Goal: Task Accomplishment & Management: Use online tool/utility

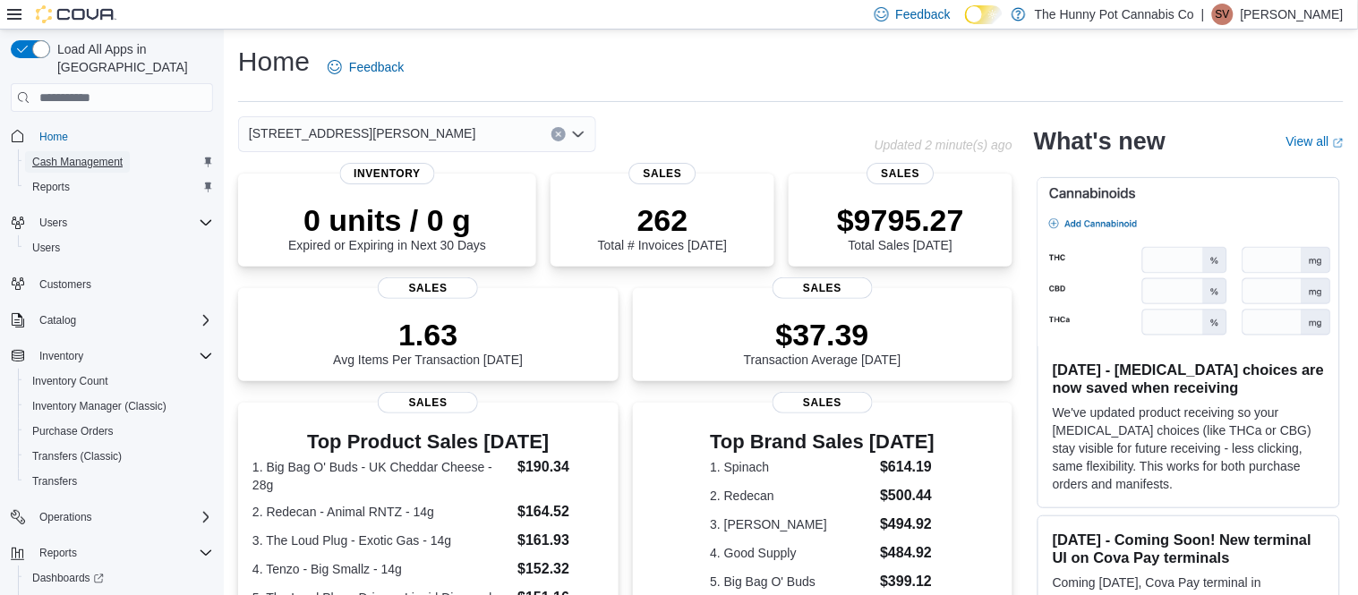
click at [106, 155] on span "Cash Management" at bounding box center [77, 162] width 90 height 14
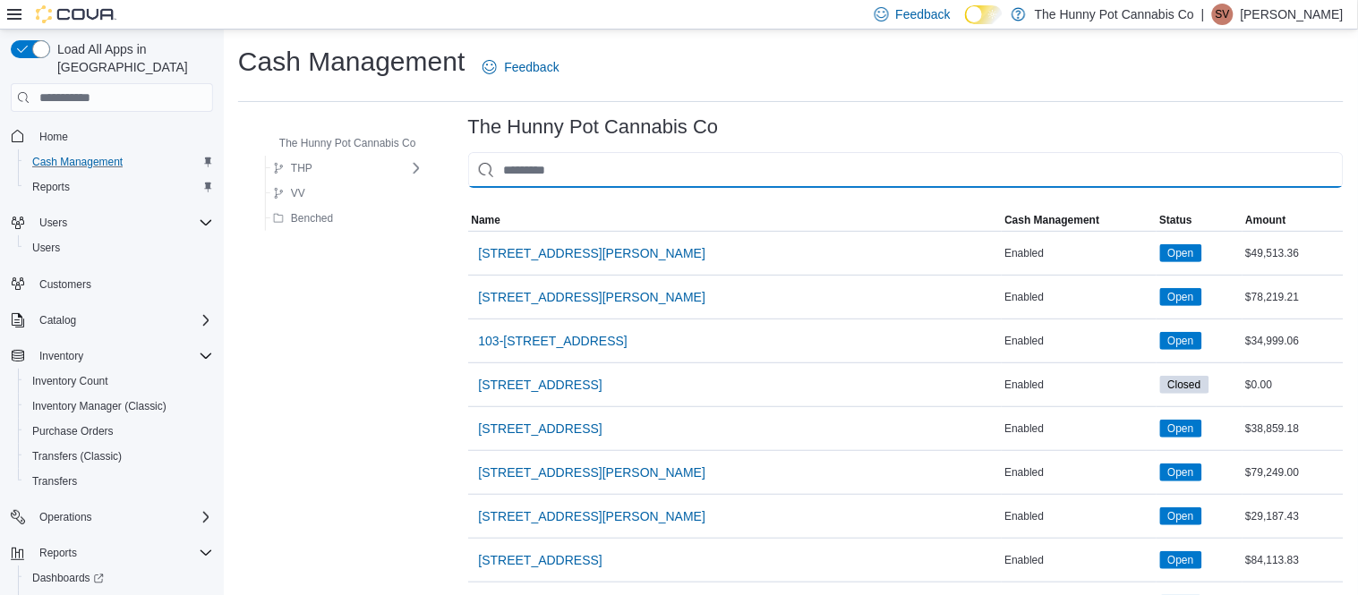
click at [582, 162] on input "This is a search bar. As you type, the results lower in the page will automatic…" at bounding box center [906, 170] width 876 height 36
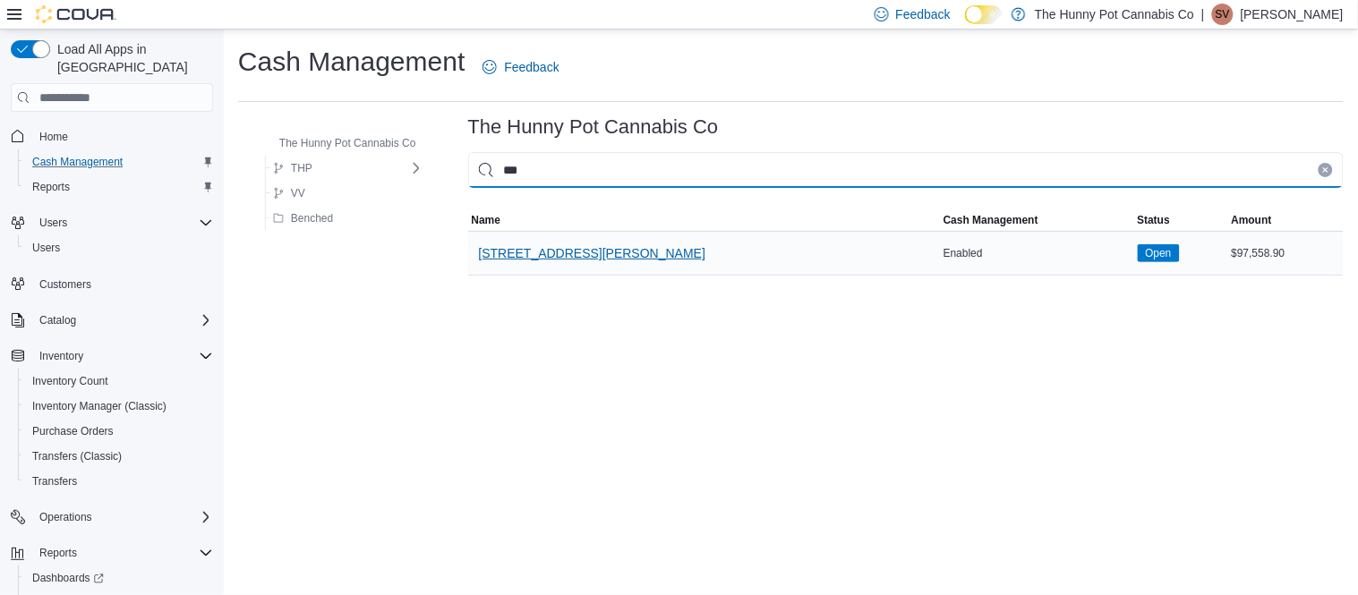
type input "***"
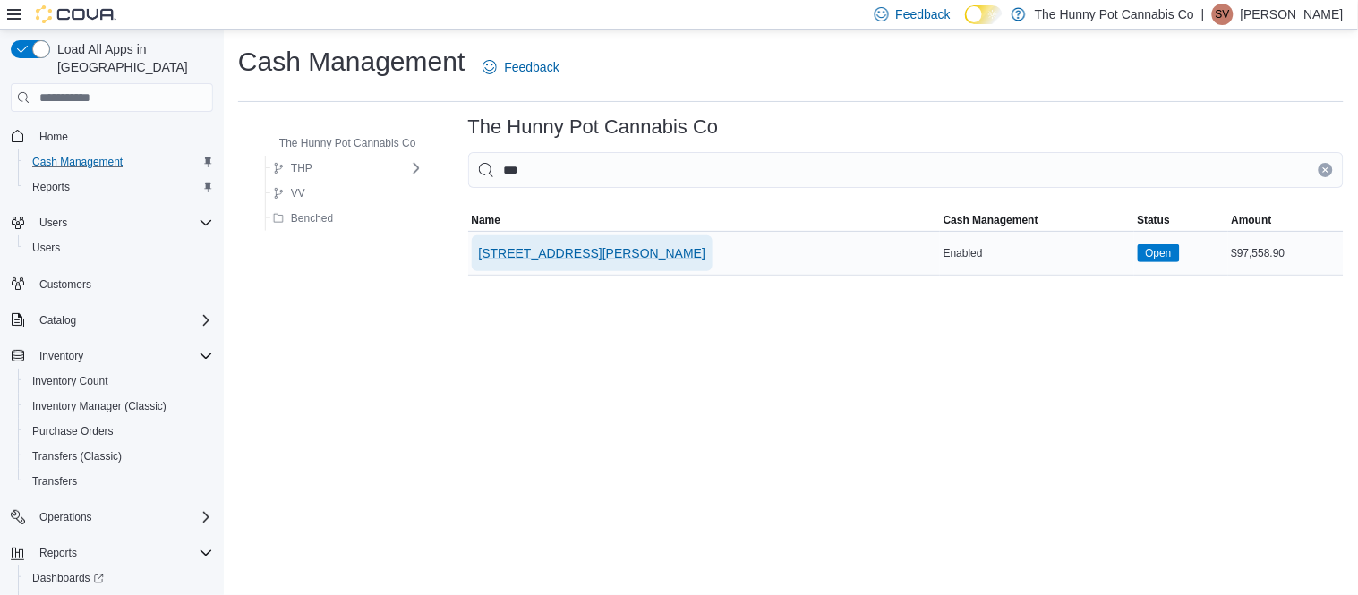
click at [558, 265] on span "[STREET_ADDRESS][PERSON_NAME]" at bounding box center [592, 253] width 227 height 36
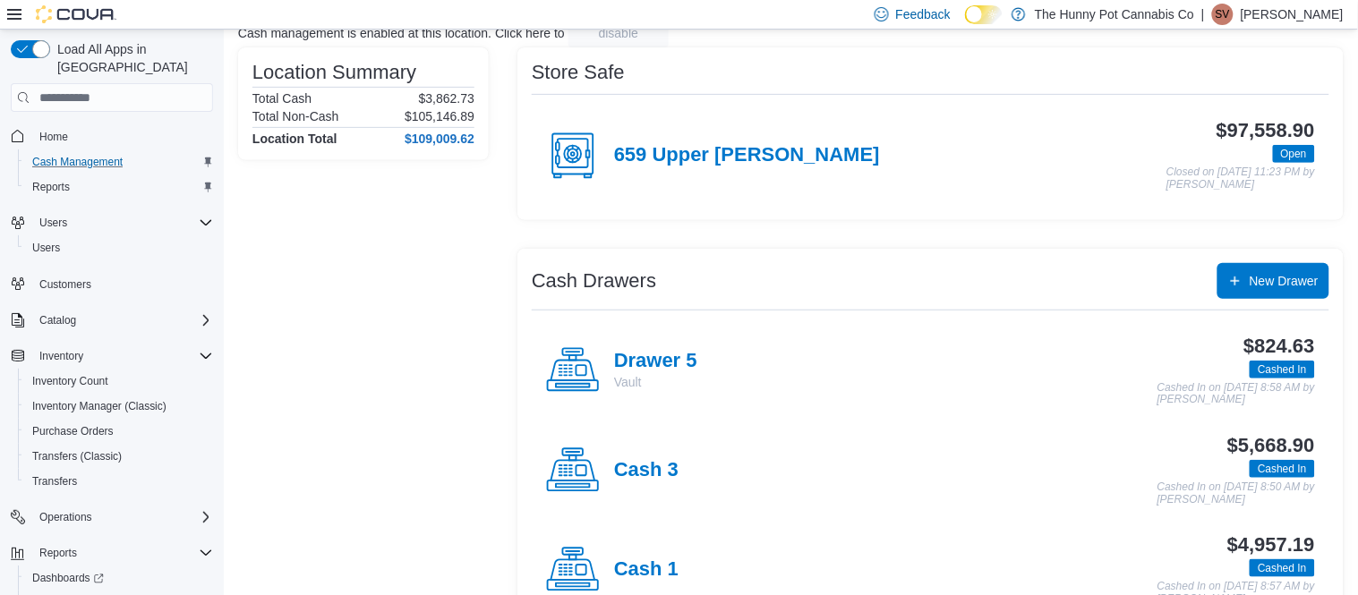
scroll to position [139, 0]
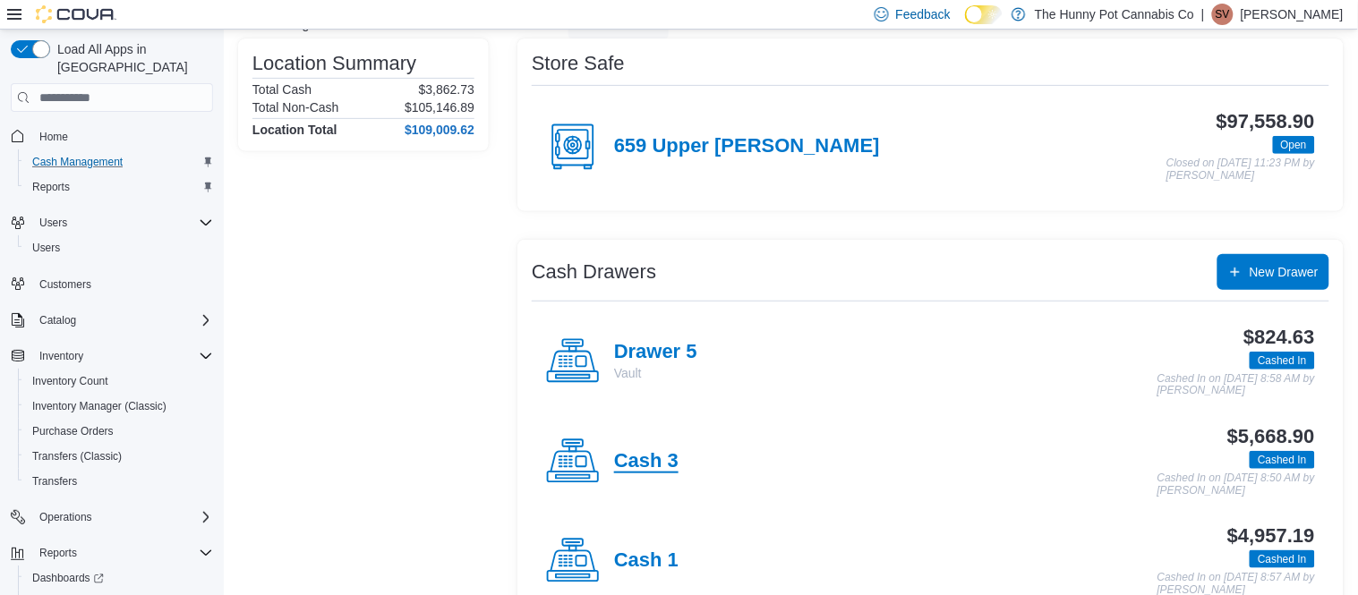
click at [642, 466] on h4 "Cash 3" at bounding box center [646, 461] width 64 height 23
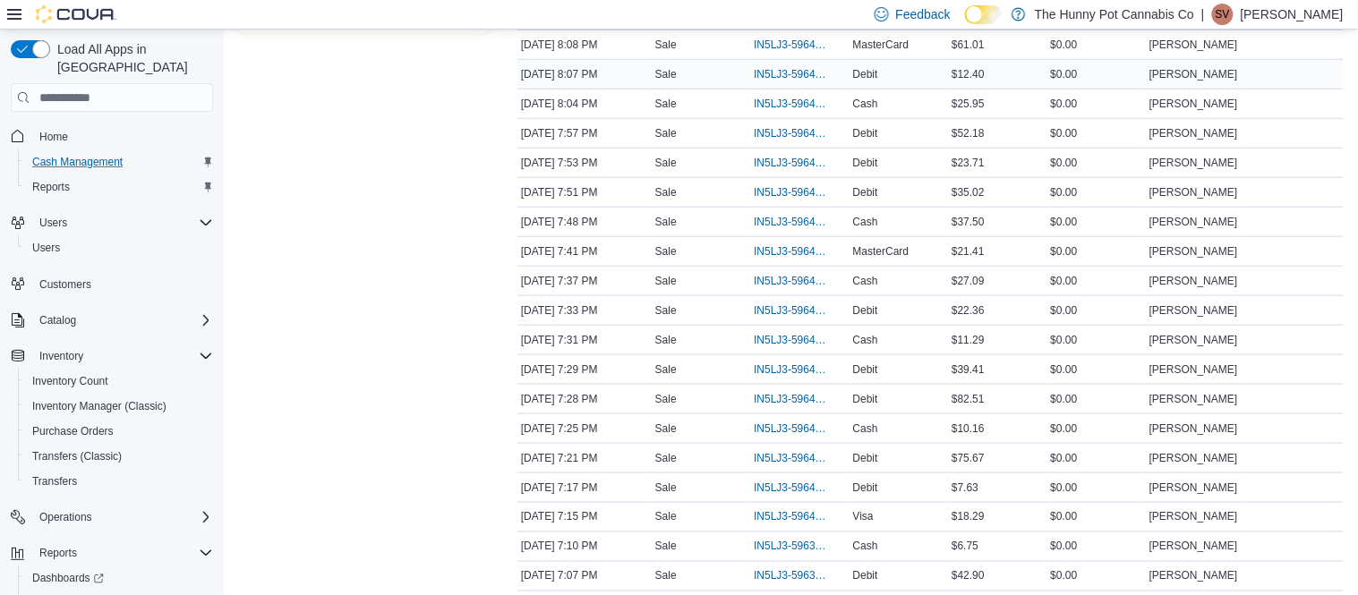
scroll to position [362, 0]
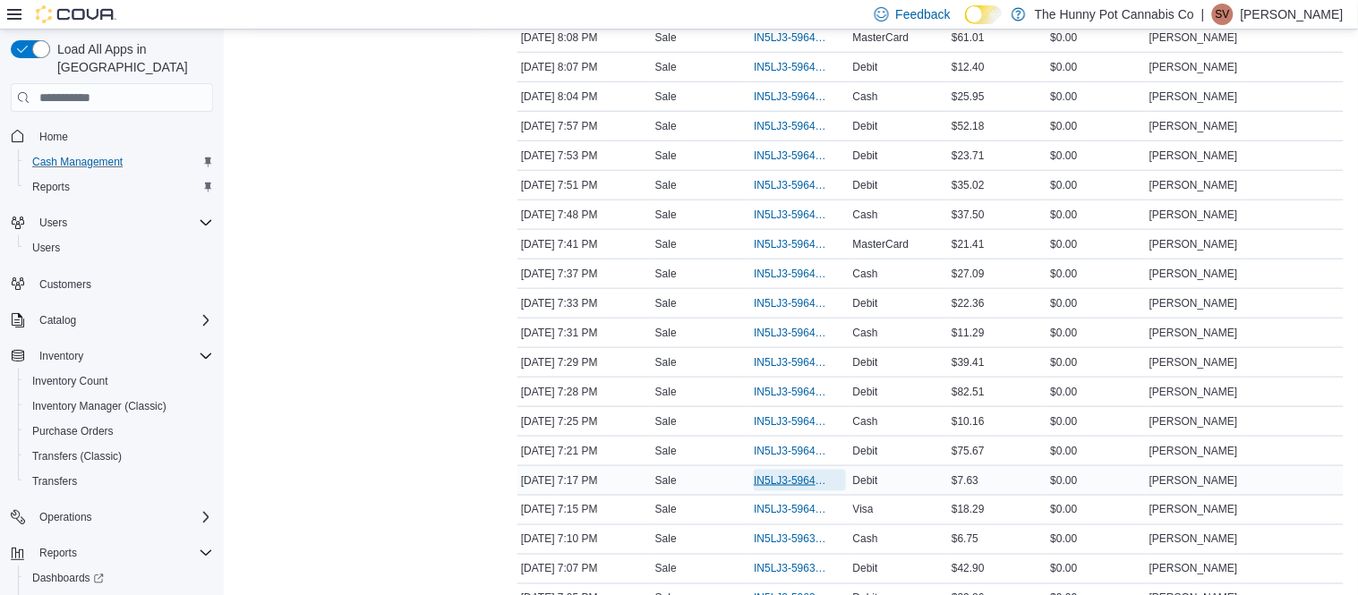
click at [791, 481] on span "IN5LJ3-5964058" at bounding box center [790, 481] width 73 height 14
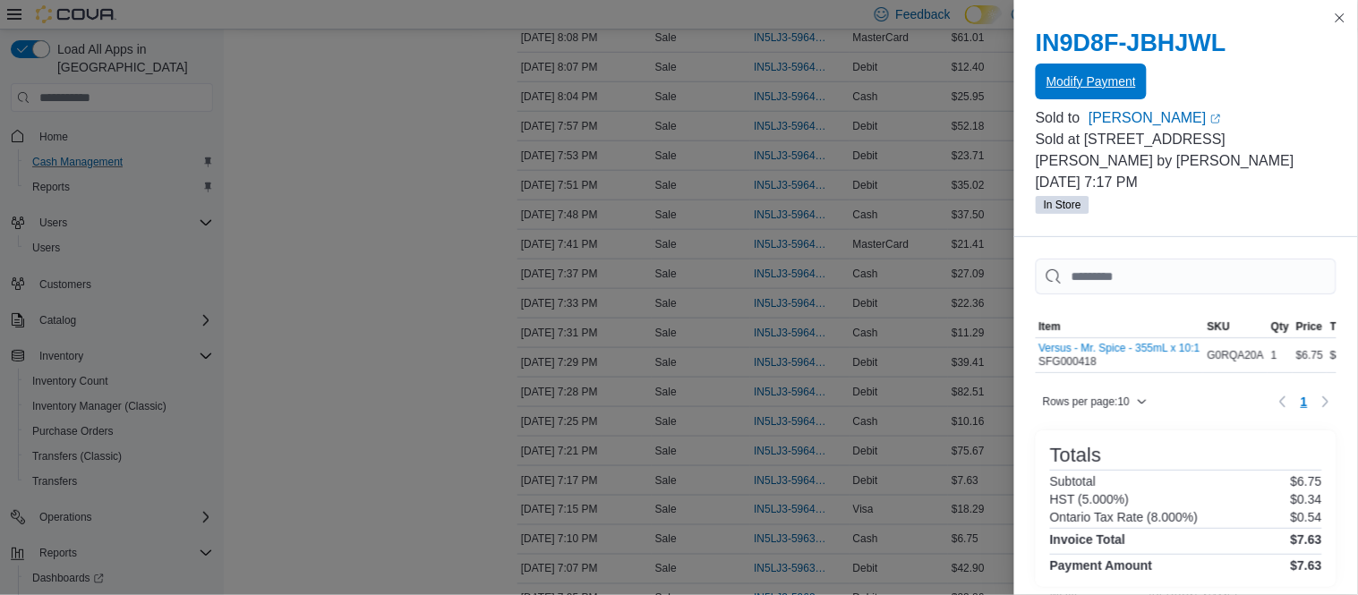
click at [1087, 87] on span "Modify Payment" at bounding box center [1092, 82] width 90 height 18
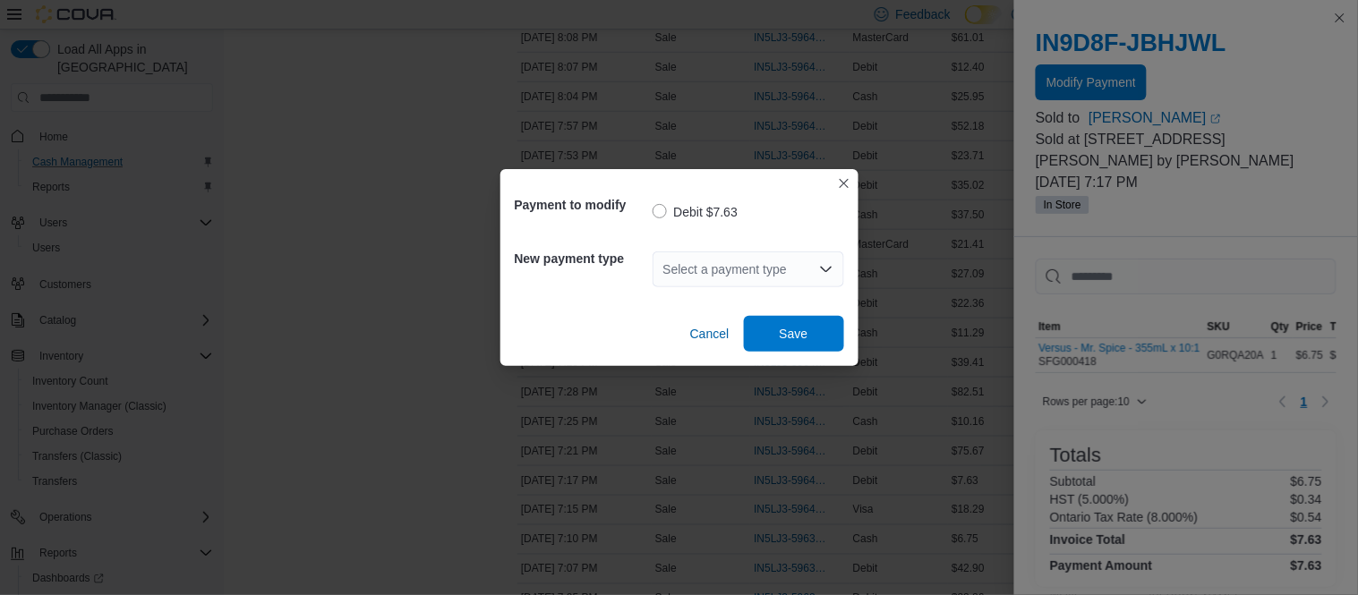
click at [763, 273] on div "Select a payment type" at bounding box center [749, 270] width 192 height 36
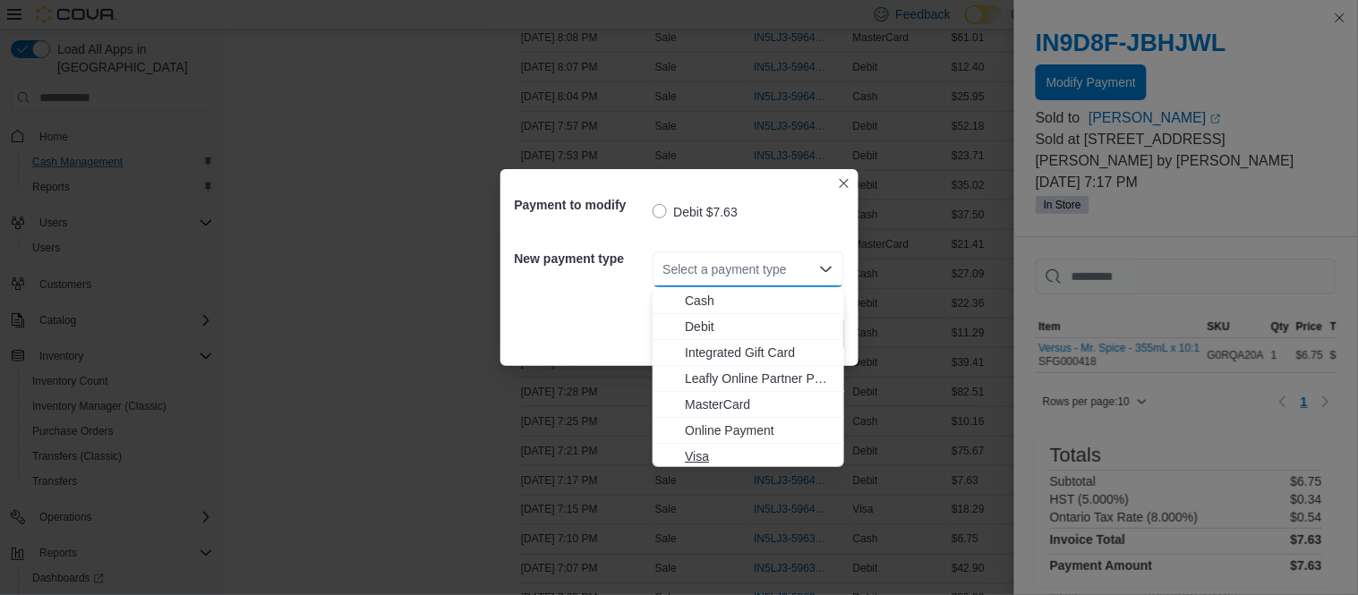
click at [709, 453] on span "Visa" at bounding box center [759, 457] width 149 height 18
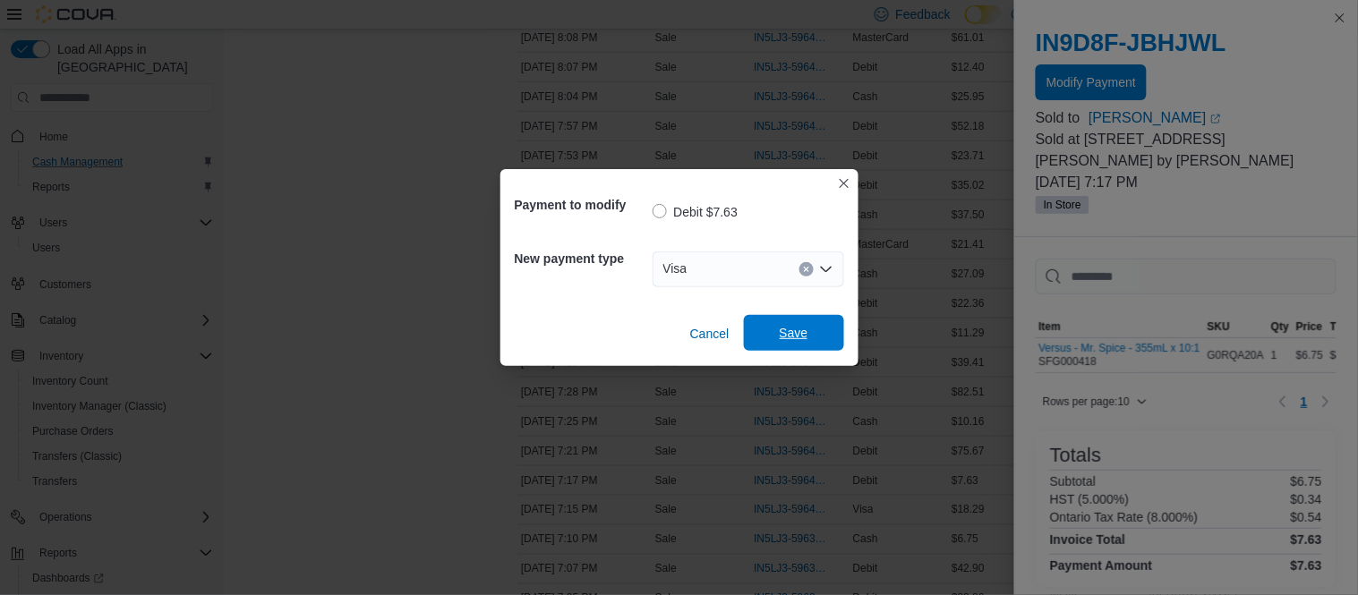
click at [815, 331] on span "Save" at bounding box center [794, 333] width 79 height 36
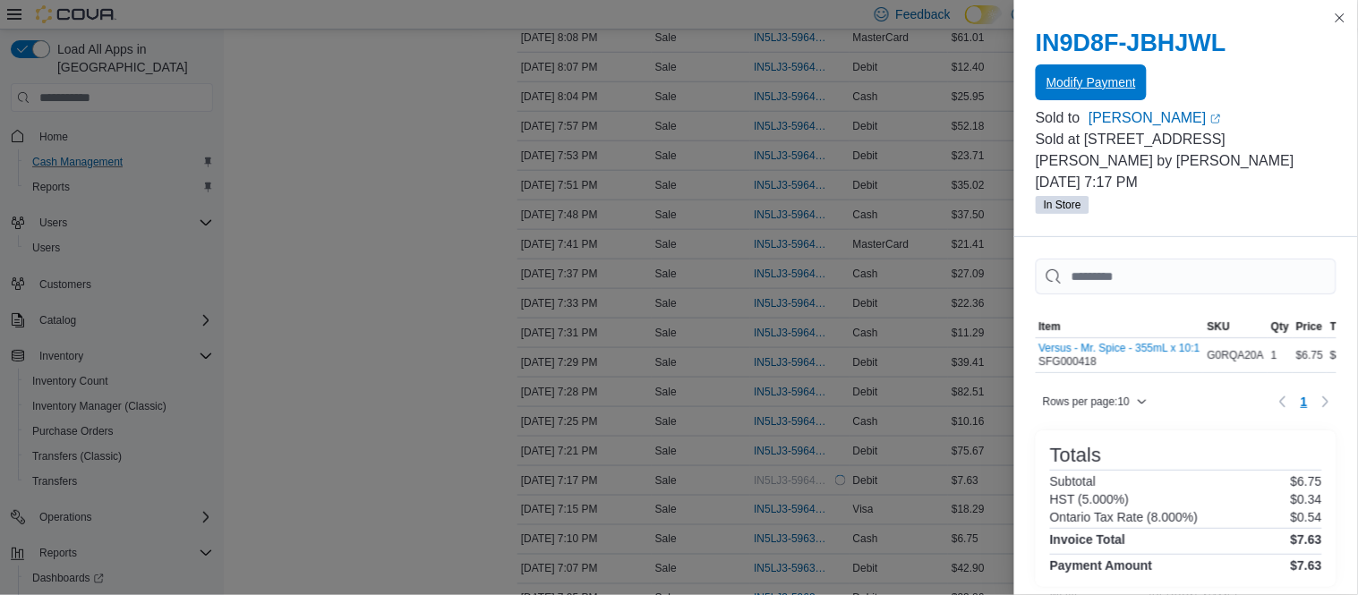
scroll to position [0, 0]
click at [1344, 21] on button "Close this dialog" at bounding box center [1340, 16] width 21 height 21
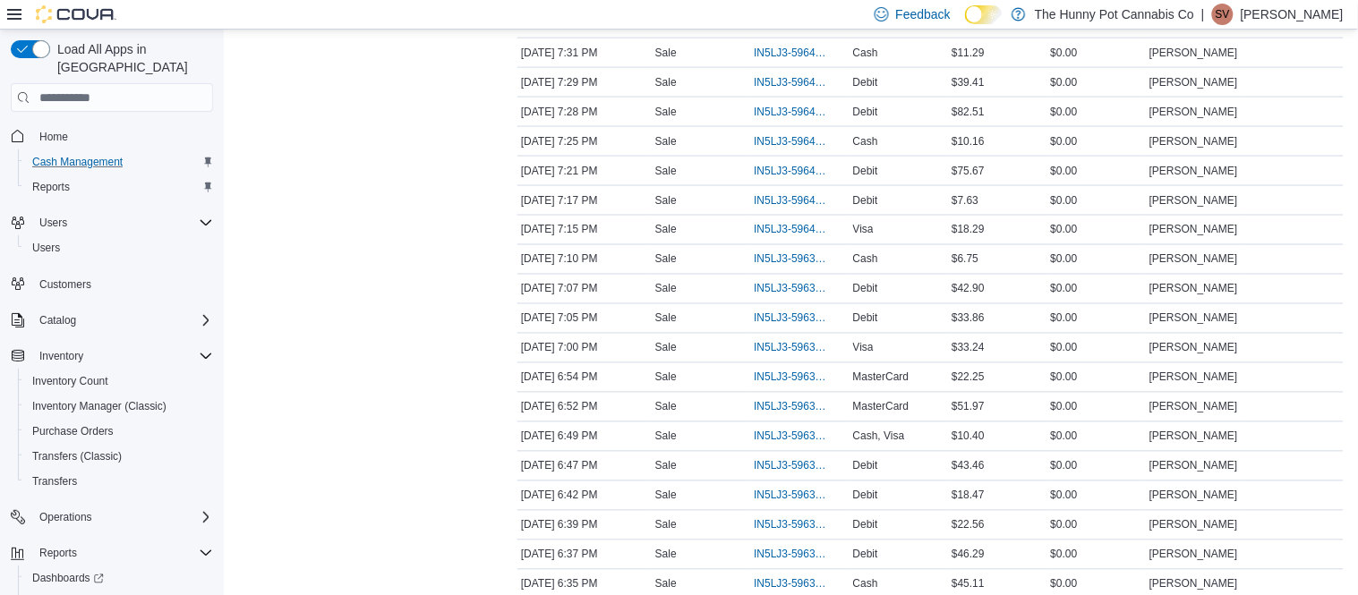
scroll to position [643, 0]
click at [793, 436] on span "IN5LJ3-5963682" at bounding box center [790, 436] width 73 height 14
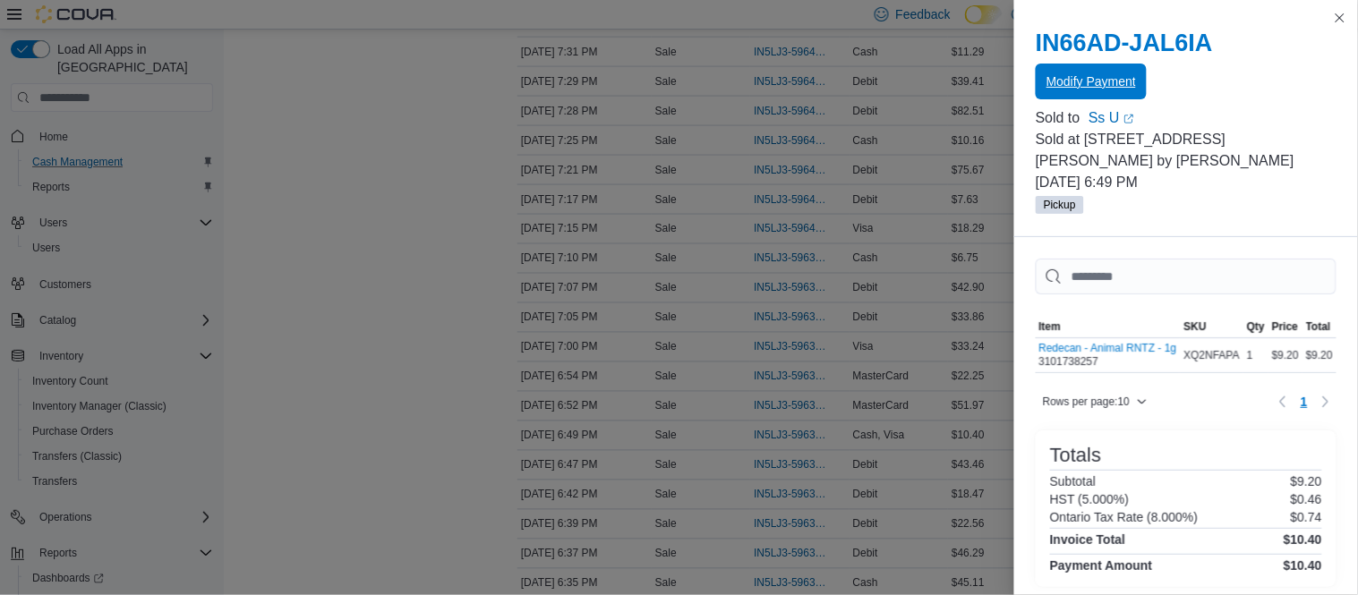
click at [1074, 87] on span "Modify Payment" at bounding box center [1092, 82] width 90 height 18
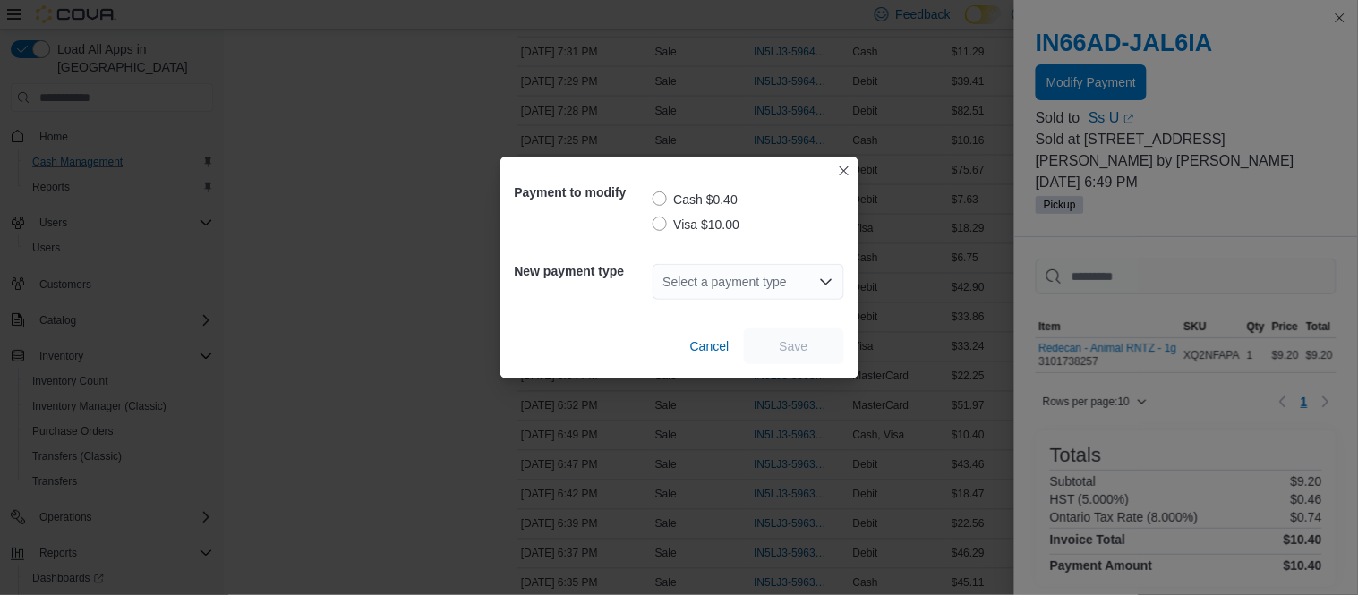
click at [663, 232] on label "Visa $10.00" at bounding box center [697, 224] width 88 height 21
click at [740, 281] on div "Select a payment type" at bounding box center [749, 282] width 192 height 36
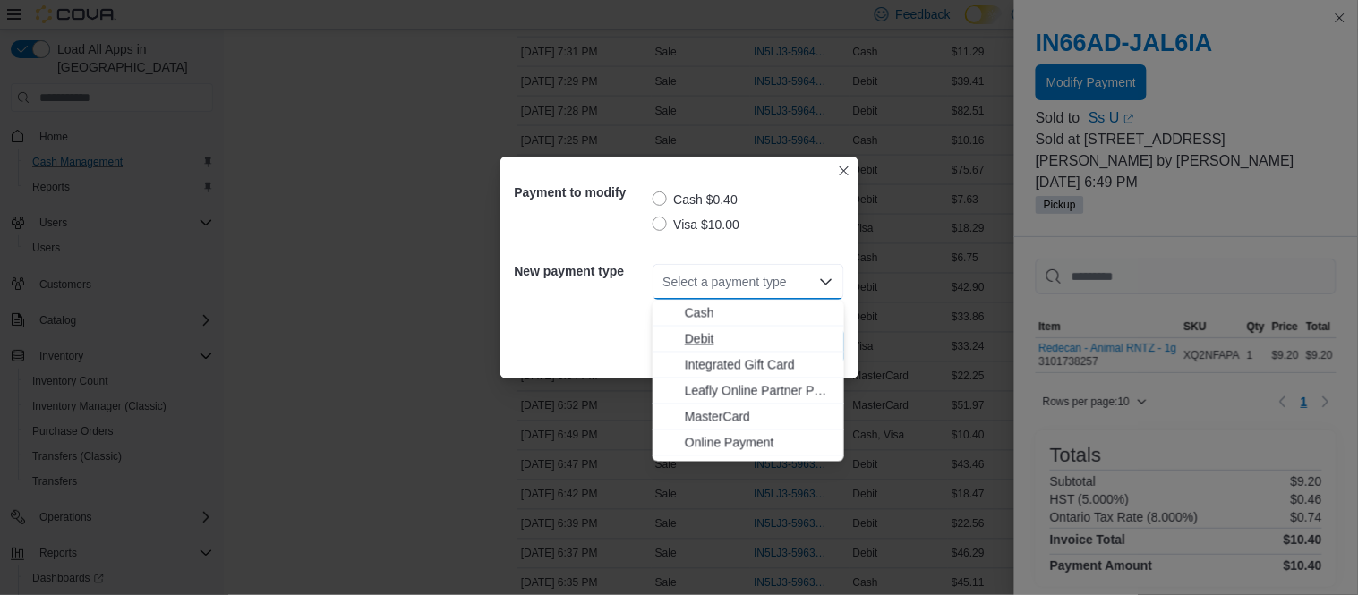
click at [712, 345] on span "Debit" at bounding box center [759, 339] width 149 height 18
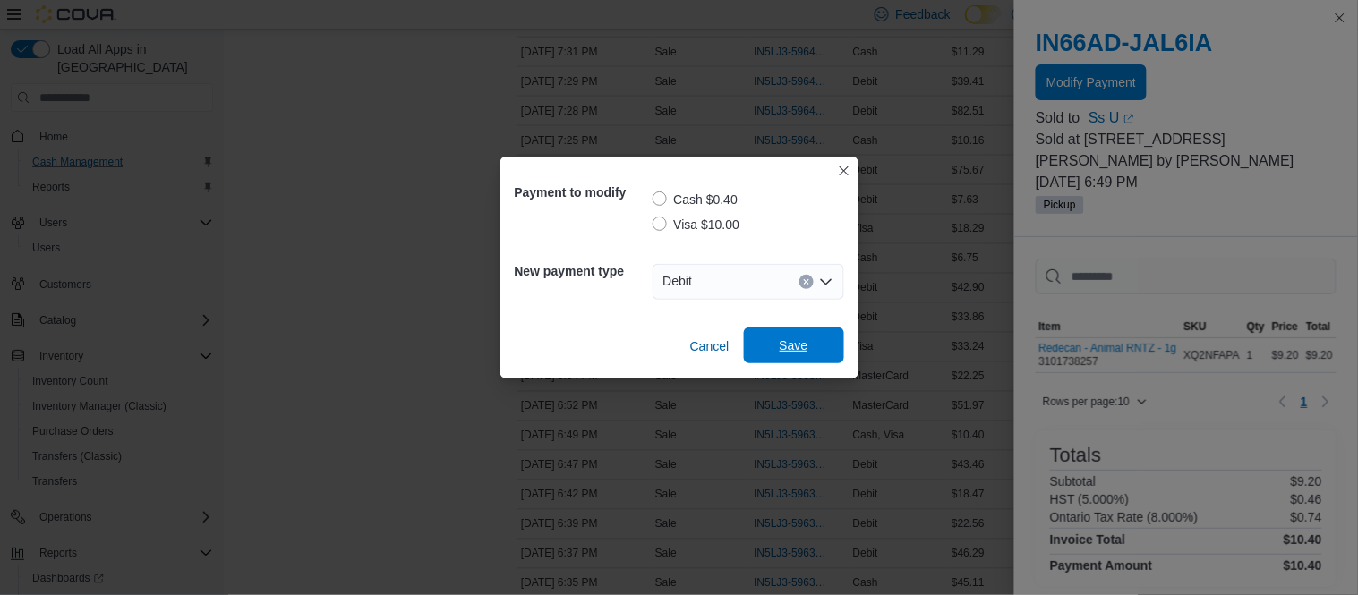
click at [791, 347] on span "Save" at bounding box center [794, 346] width 29 height 18
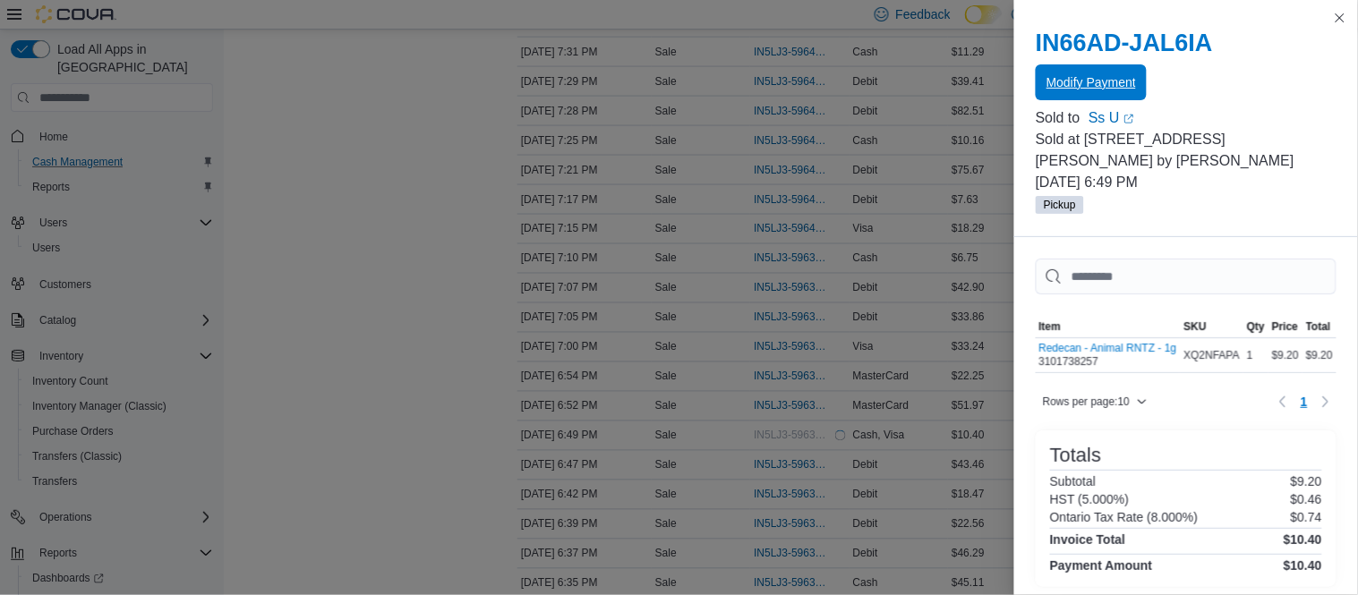
scroll to position [0, 0]
click at [1343, 16] on button "Close this dialog" at bounding box center [1340, 16] width 21 height 21
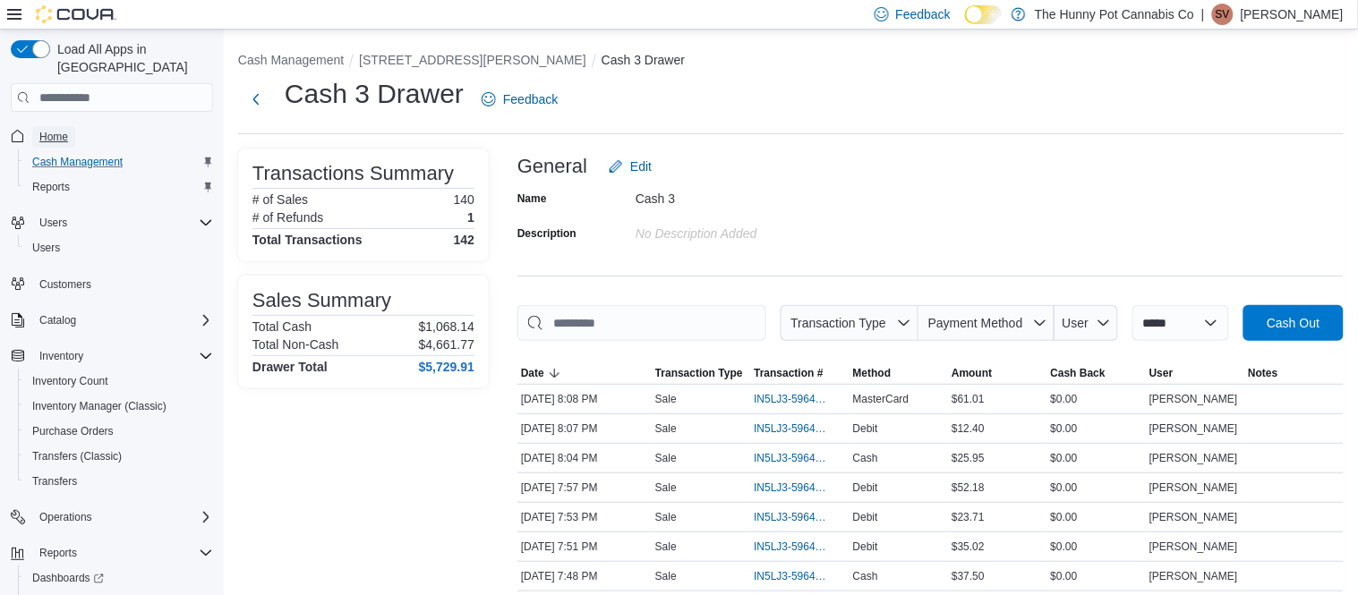
click at [52, 130] on span "Home" at bounding box center [53, 137] width 29 height 14
